Goal: Use online tool/utility: Use online tool/utility

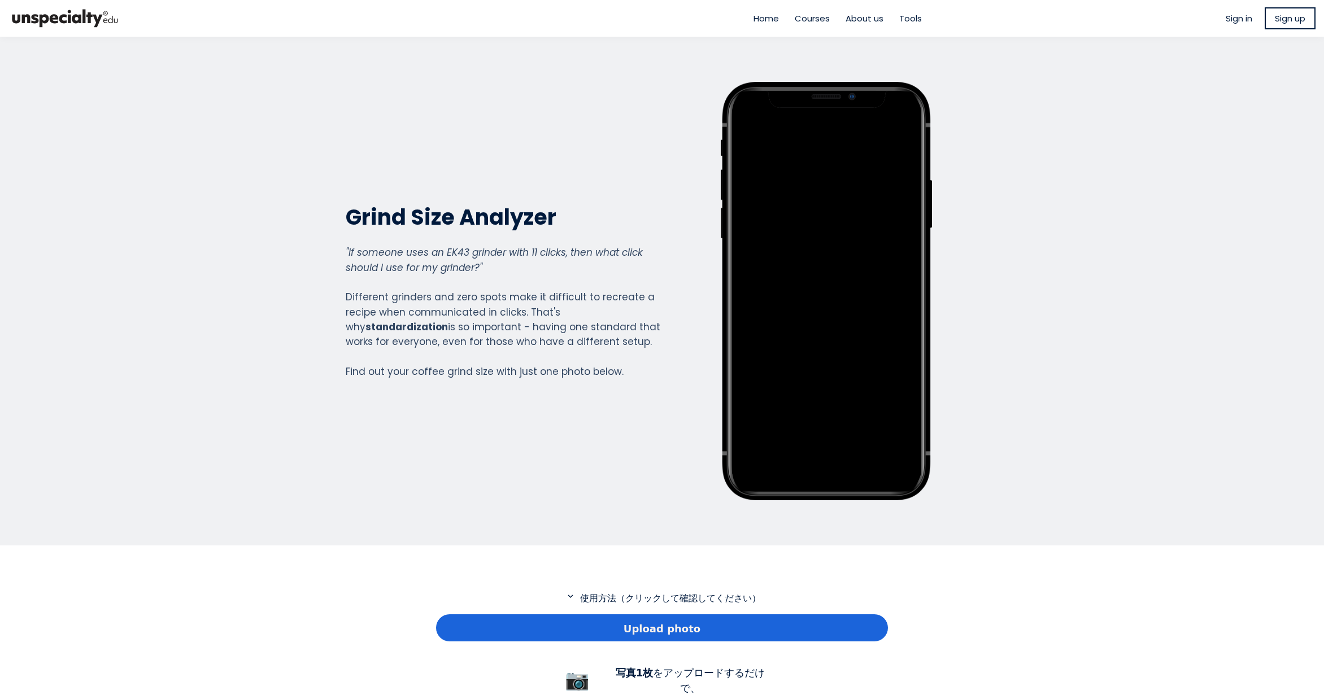
scroll to position [817, 452]
click at [655, 623] on span "Upload photo" at bounding box center [662, 628] width 77 height 15
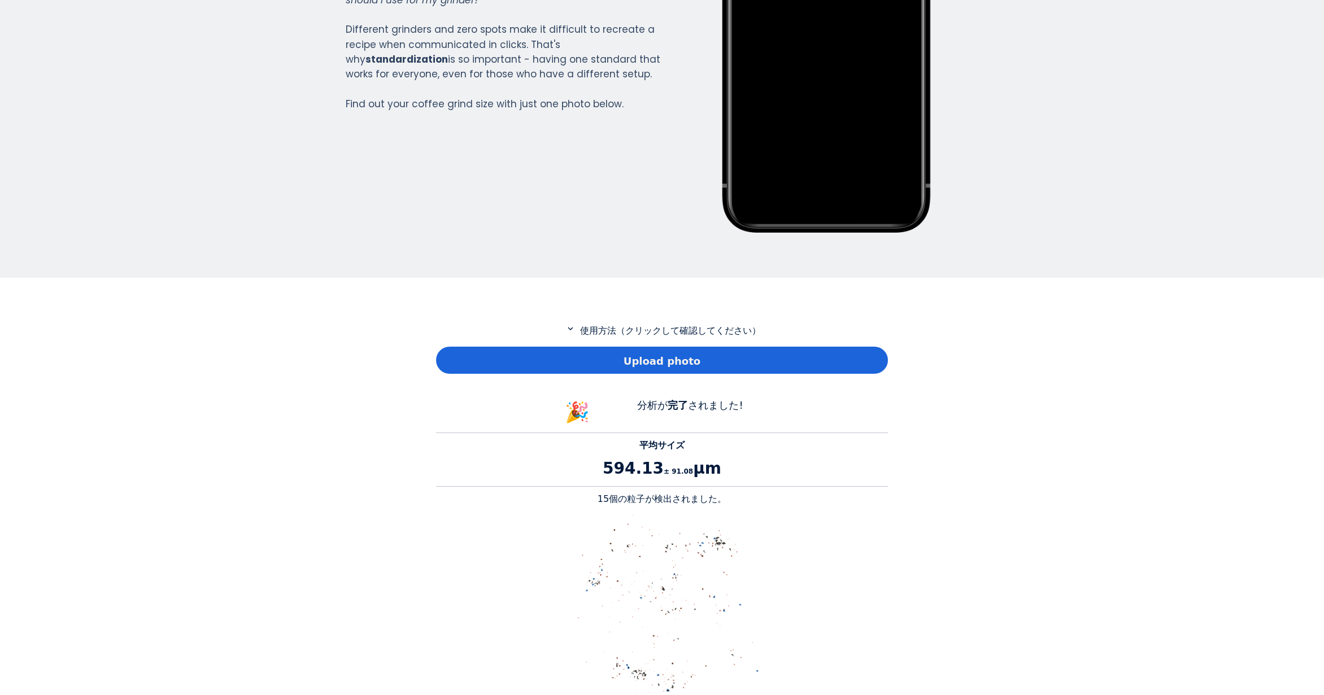
scroll to position [395, 0]
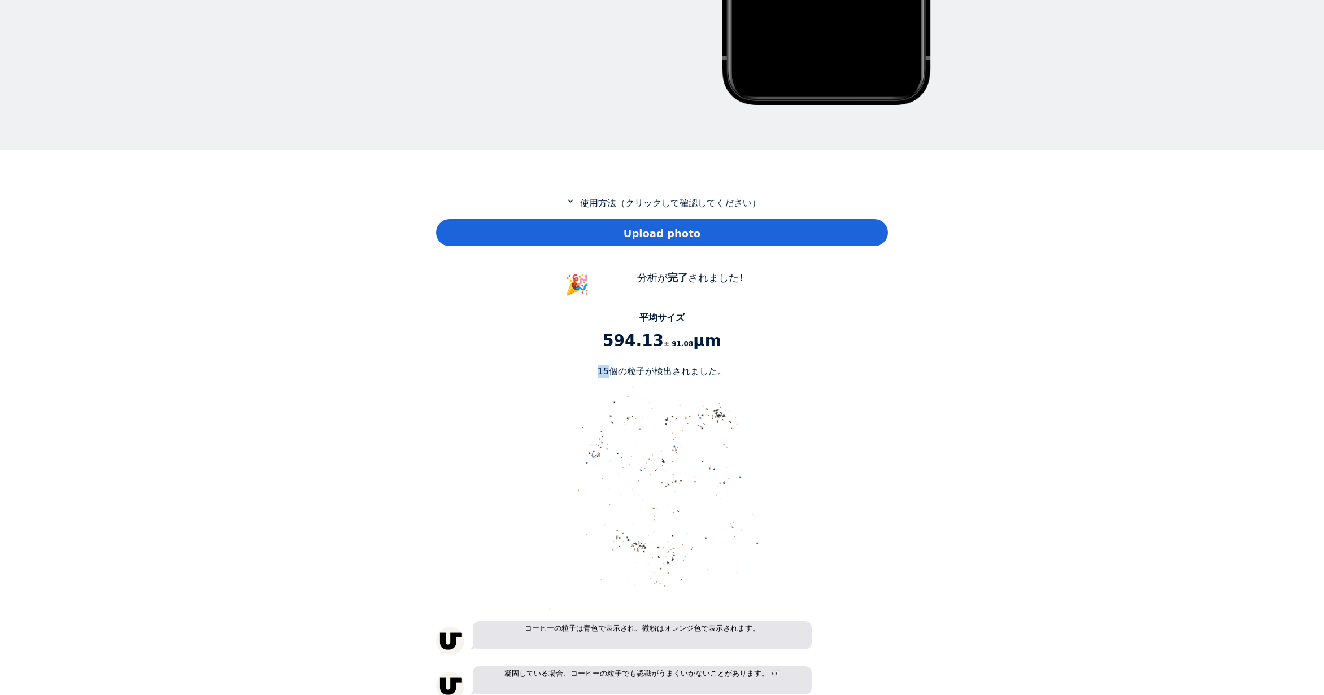
drag, startPoint x: 612, startPoint y: 369, endPoint x: 605, endPoint y: 367, distance: 6.4
click at [605, 367] on p "15個の粒子が検出されました。" at bounding box center [662, 372] width 452 height 14
copy p "15"
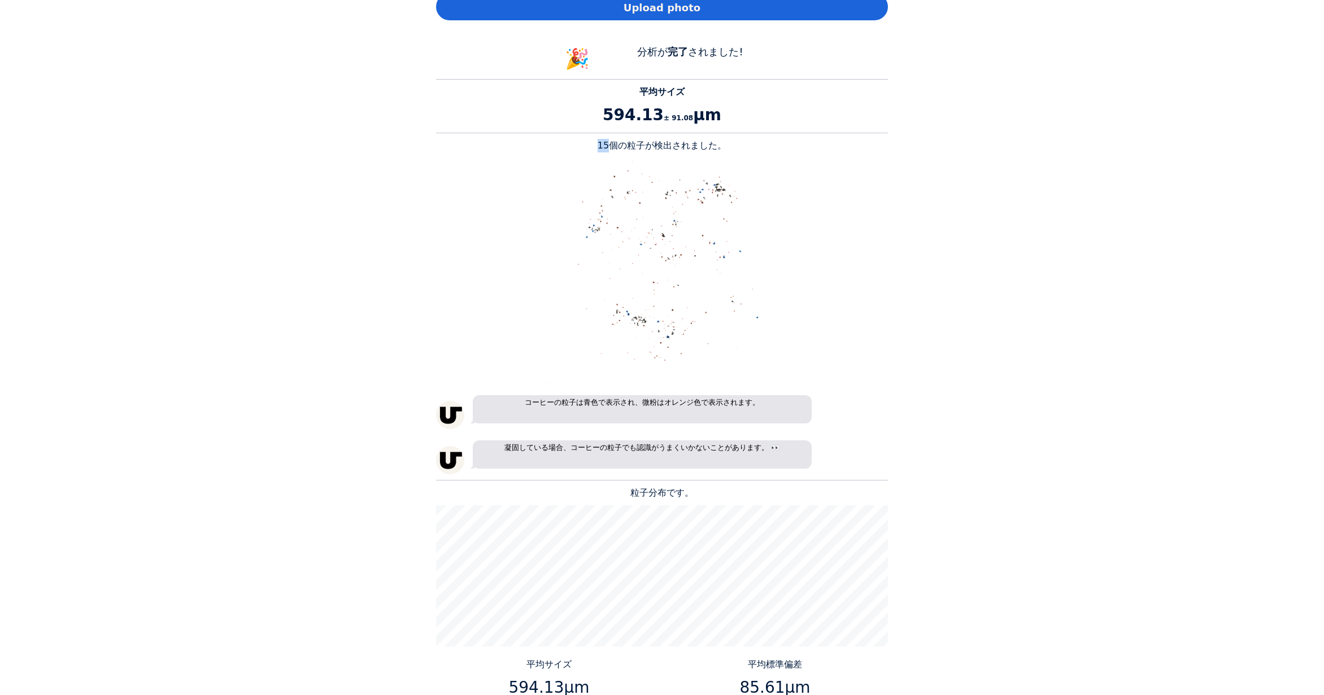
scroll to position [791, 0]
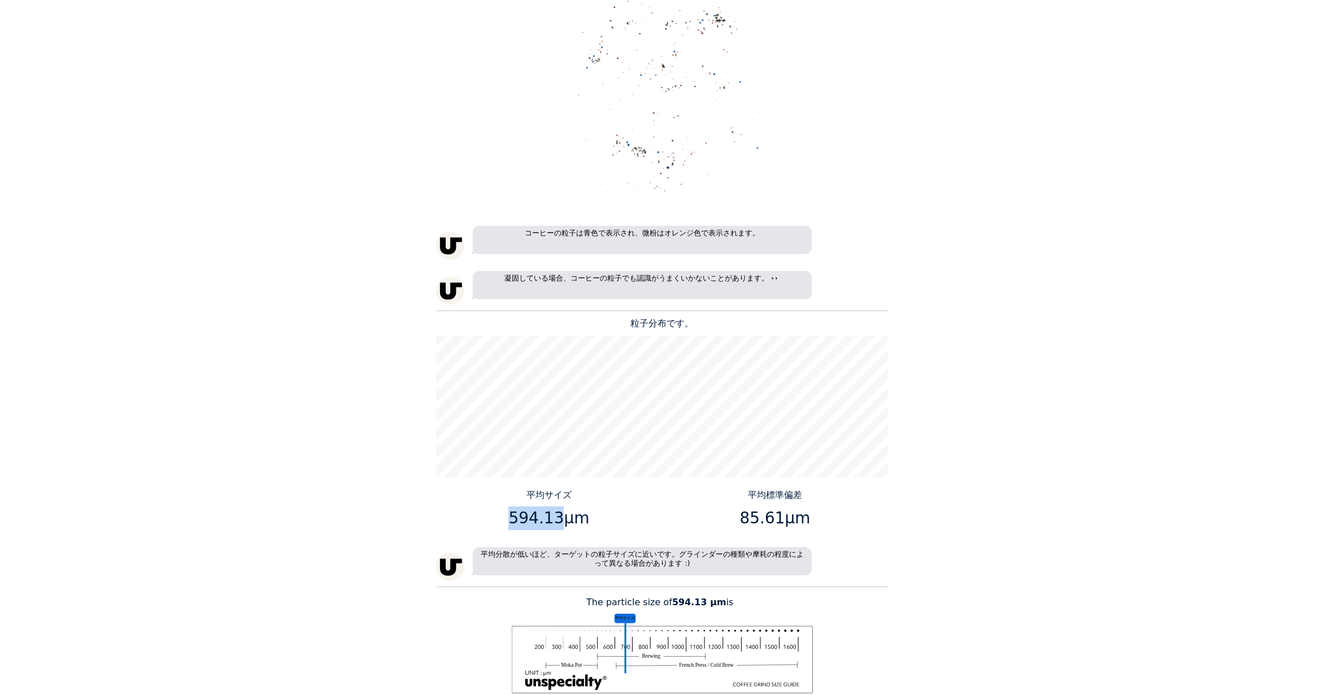
drag, startPoint x: 555, startPoint y: 517, endPoint x: 514, endPoint y: 517, distance: 40.7
click at [514, 517] on p "594.13μm" at bounding box center [549, 519] width 217 height 24
copy p "594.13"
drag, startPoint x: 779, startPoint y: 519, endPoint x: 750, endPoint y: 518, distance: 28.8
click at [750, 518] on p "85.61μm" at bounding box center [774, 519] width 217 height 24
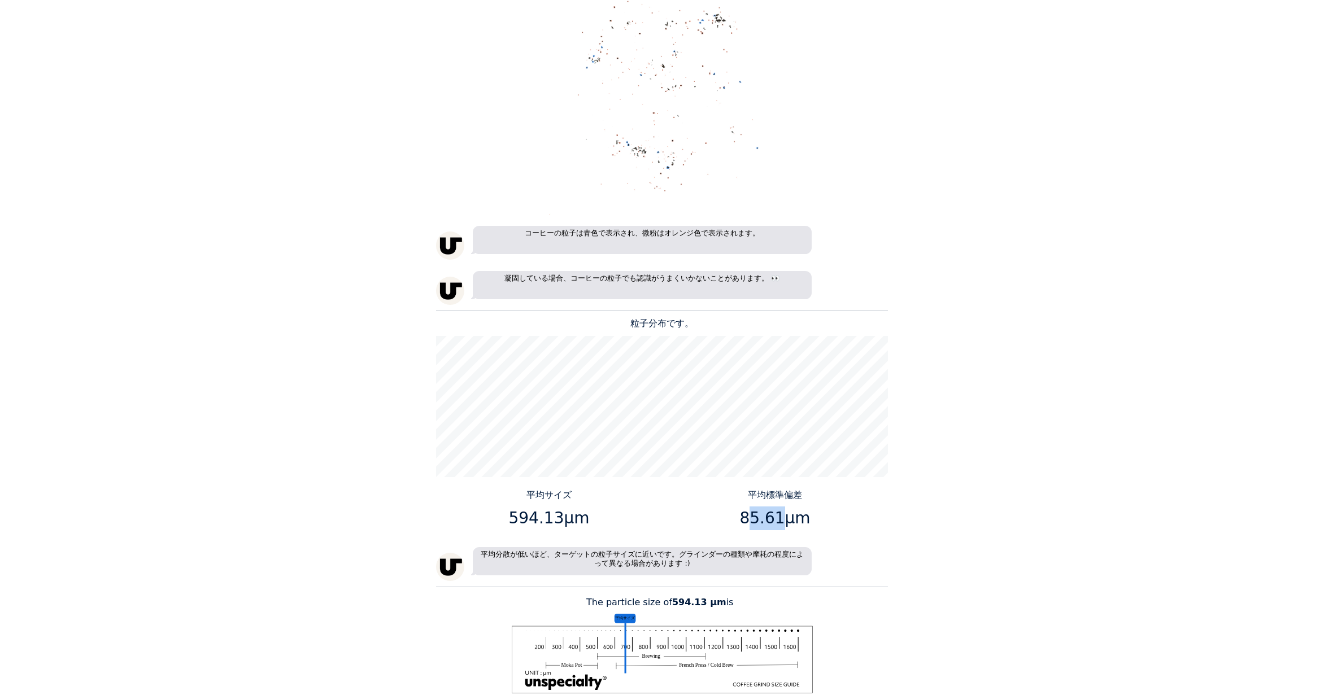
click at [750, 518] on p "85.61μm" at bounding box center [774, 519] width 217 height 24
drag, startPoint x: 776, startPoint y: 517, endPoint x: 744, endPoint y: 520, distance: 32.4
click at [744, 520] on p "85.61μm" at bounding box center [774, 519] width 217 height 24
copy p "85.61"
